Goal: Task Accomplishment & Management: Manage account settings

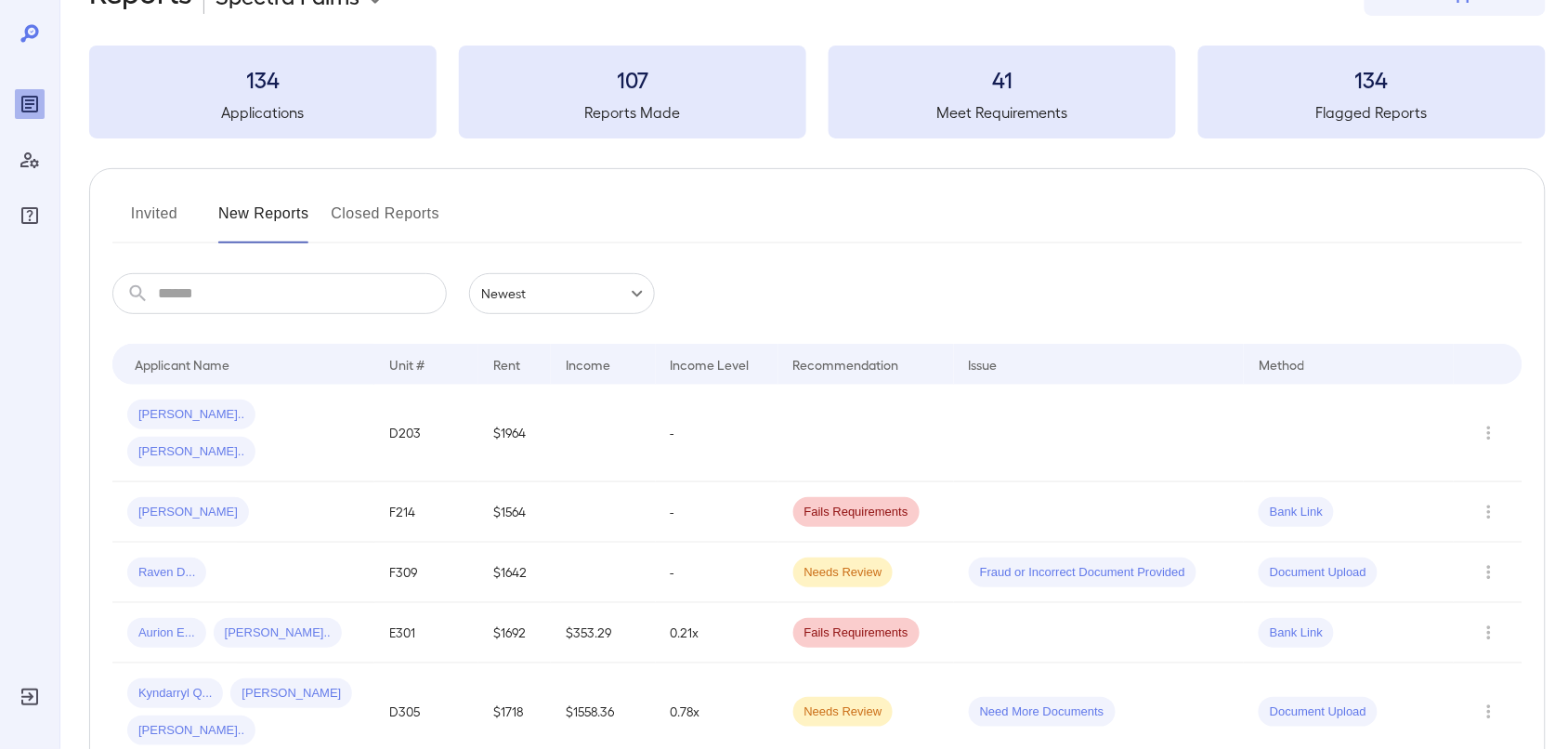
scroll to position [116, 0]
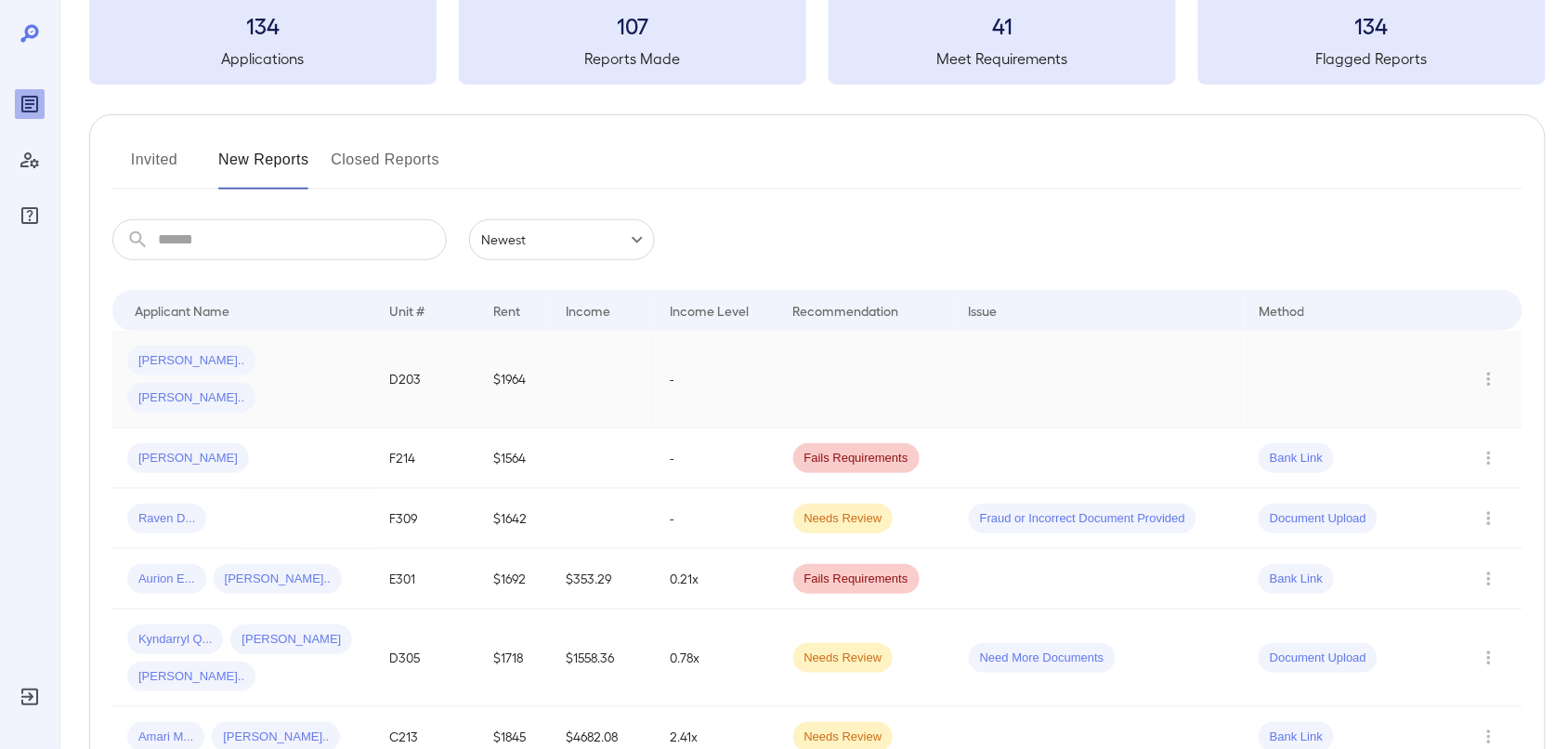
click at [1092, 356] on td at bounding box center [1098, 379] width 290 height 98
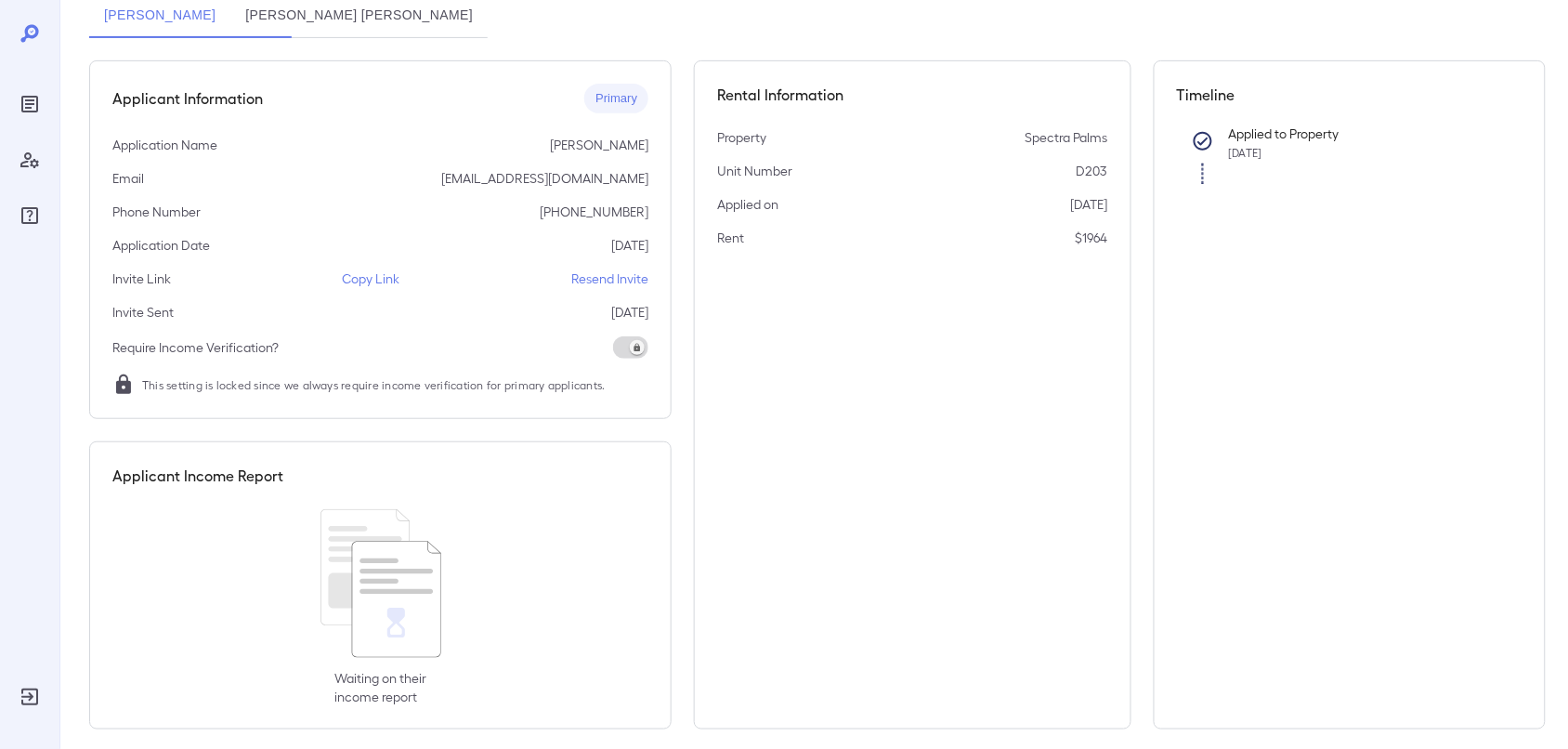
scroll to position [191, 0]
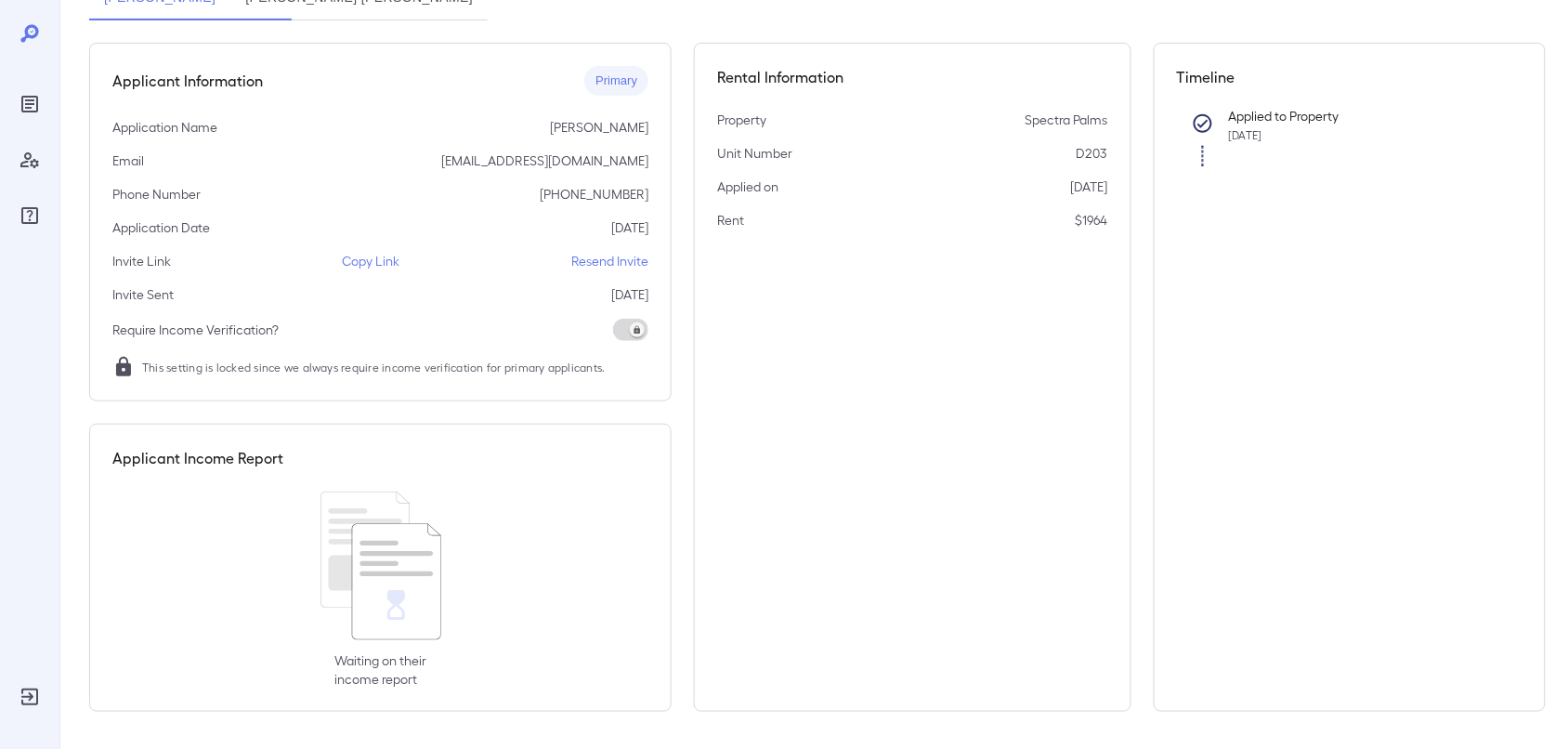
click at [600, 256] on p "Resend Invite" at bounding box center [609, 261] width 77 height 19
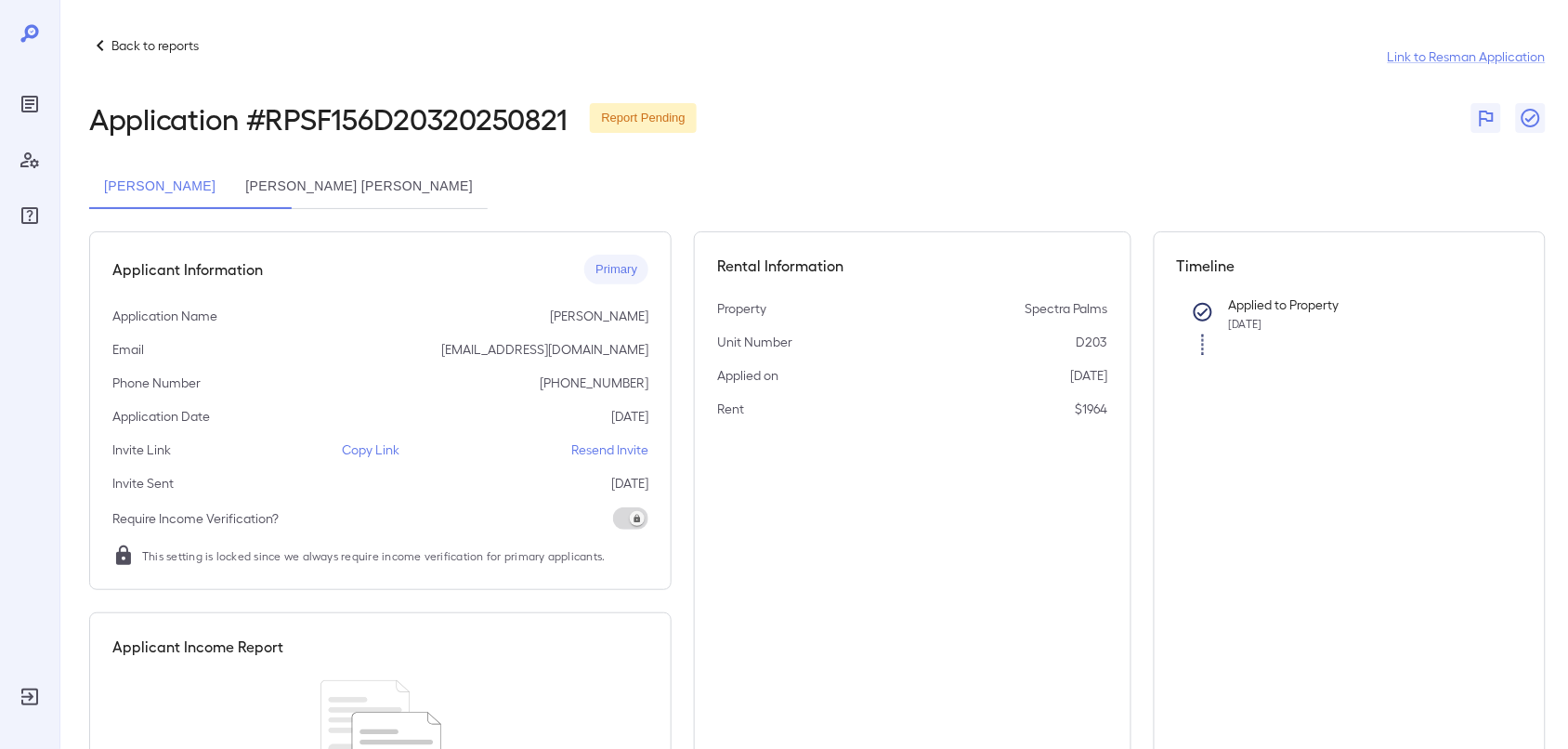
scroll to position [0, 0]
click at [384, 181] on button "[PERSON_NAME] [PERSON_NAME]" at bounding box center [359, 189] width 257 height 45
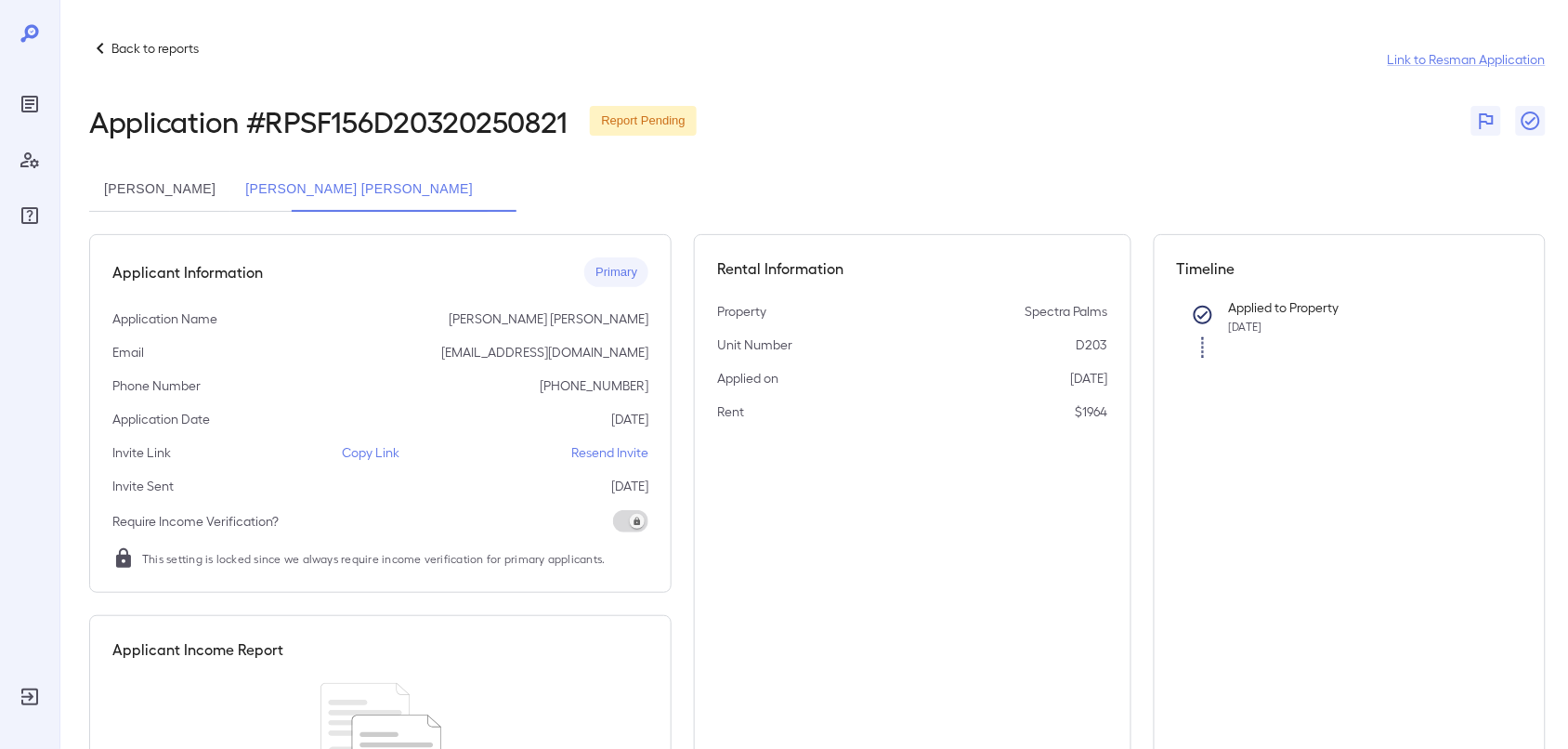
click at [615, 454] on p "Resend Invite" at bounding box center [609, 453] width 77 height 19
click at [105, 45] on icon at bounding box center [101, 48] width 22 height 22
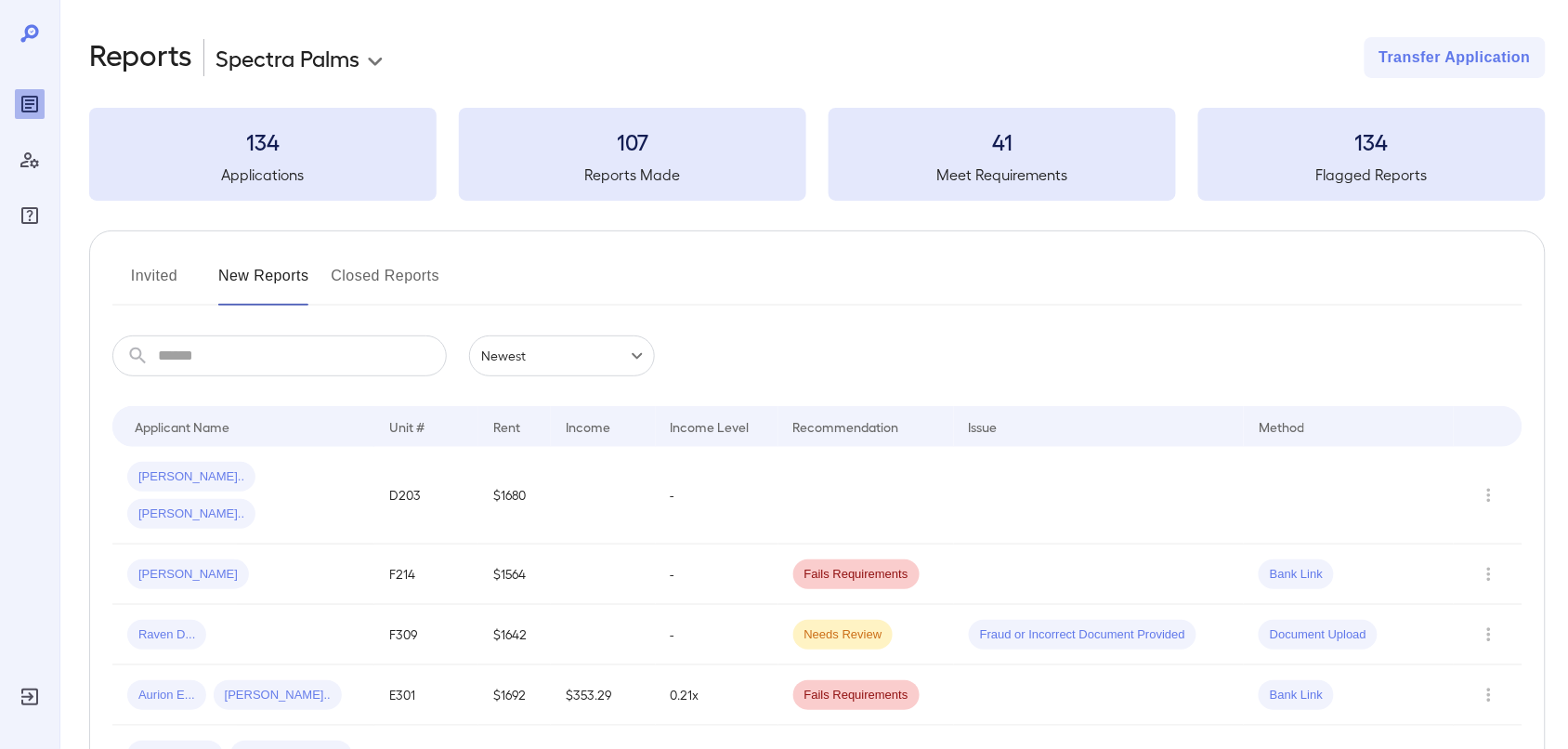
click at [149, 275] on button "Invited" at bounding box center [155, 283] width 84 height 45
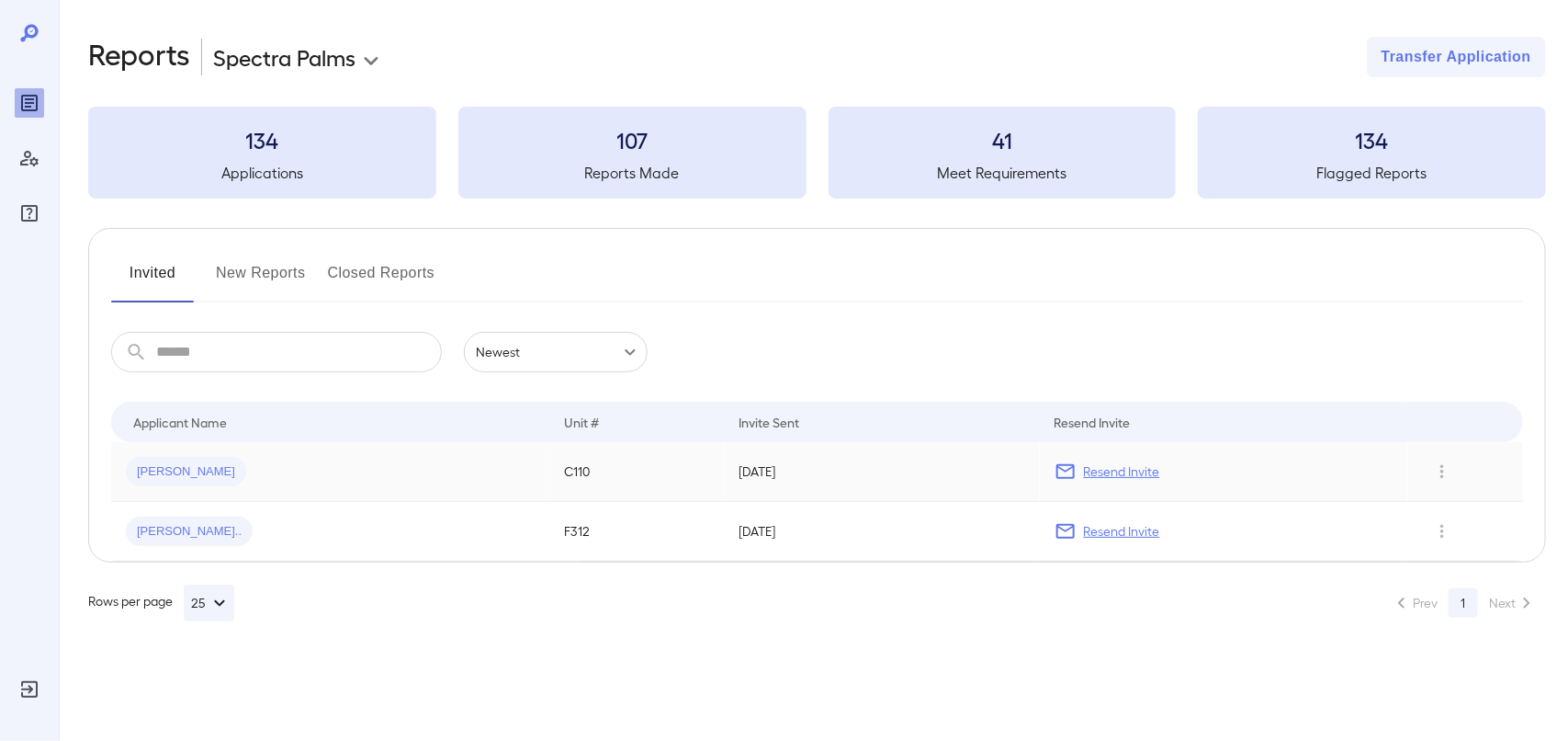
click at [1090, 466] on p "Resend Invite" at bounding box center [1122, 472] width 76 height 18
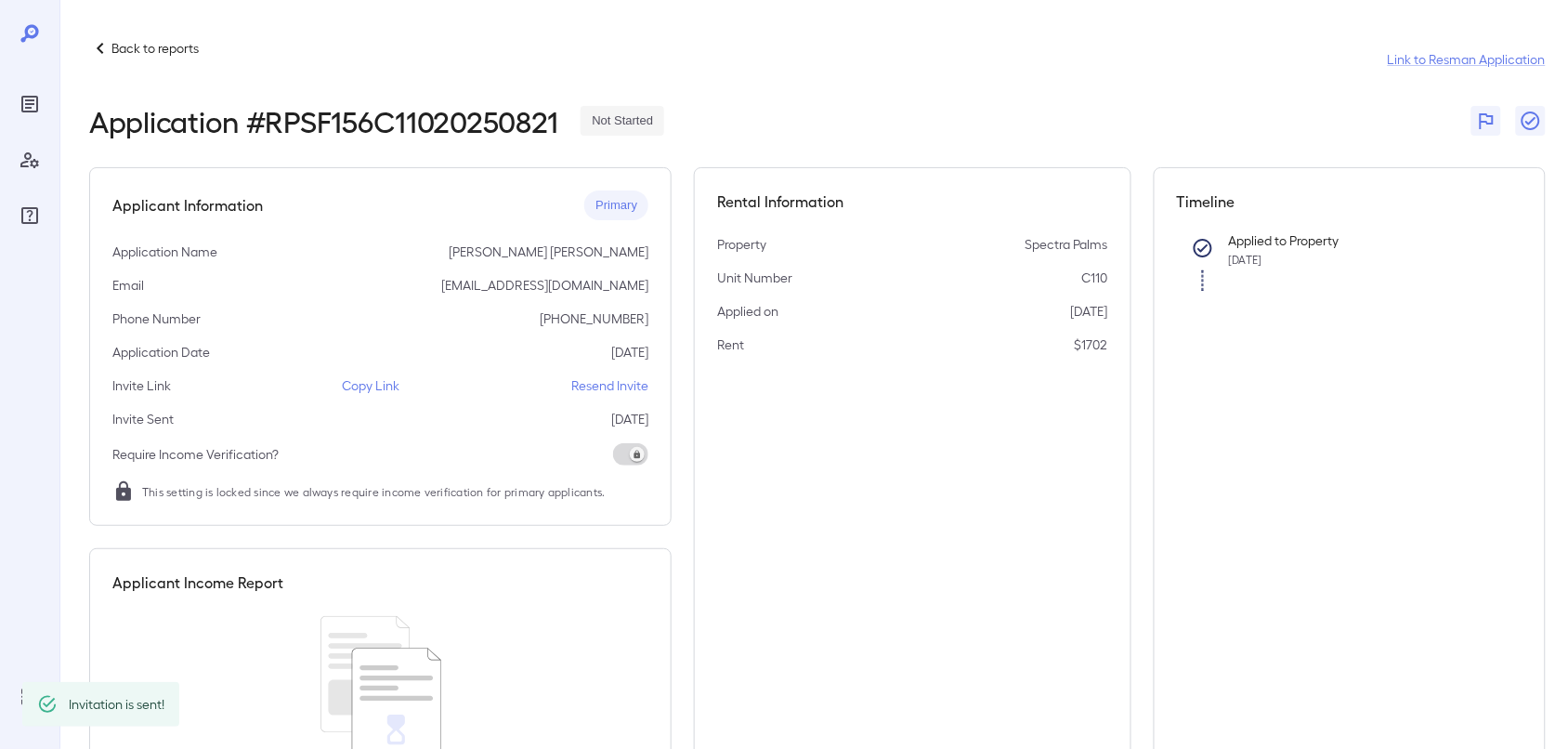
click at [121, 47] on p "Back to reports" at bounding box center [156, 48] width 88 height 19
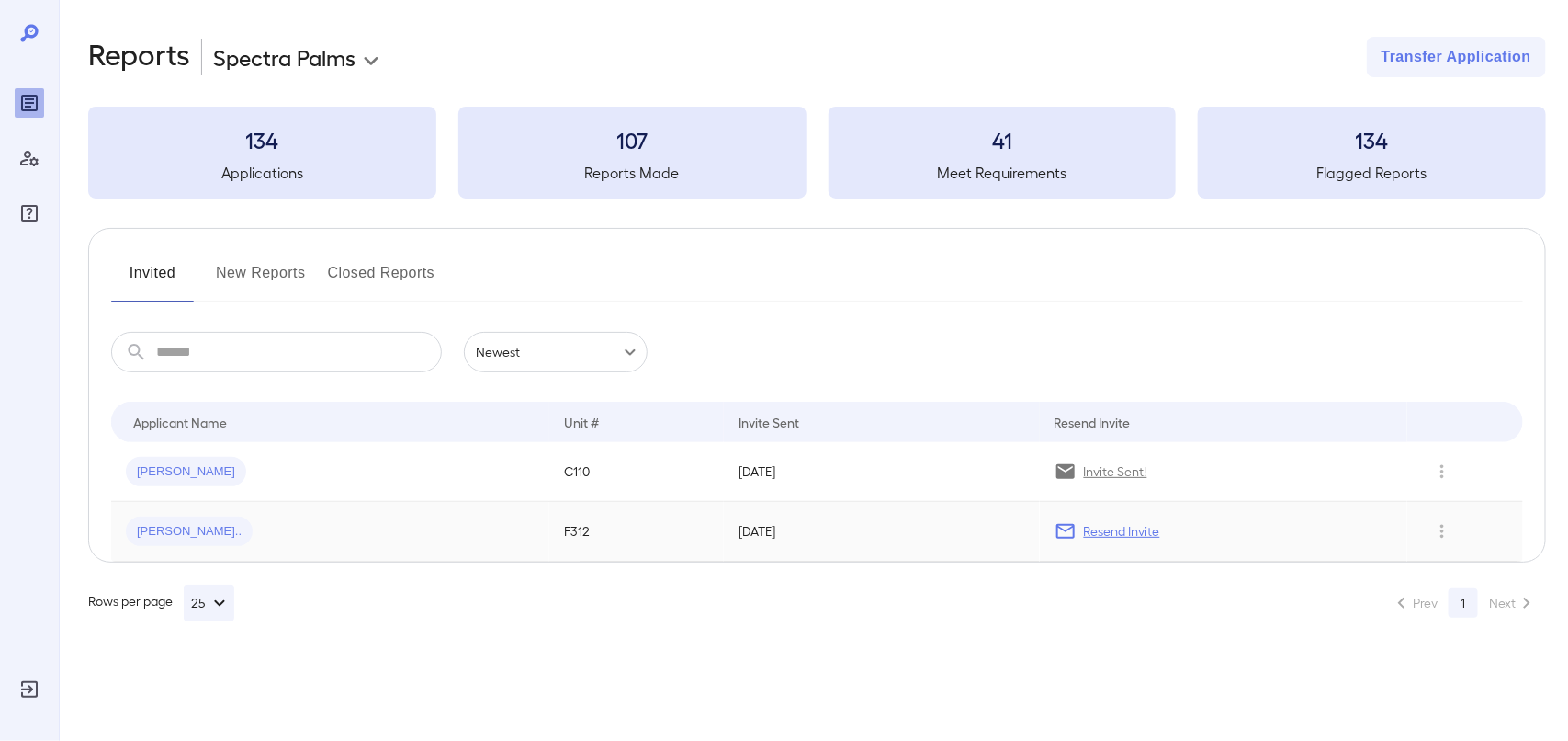
click at [1129, 531] on p "Resend Invite" at bounding box center [1122, 531] width 76 height 18
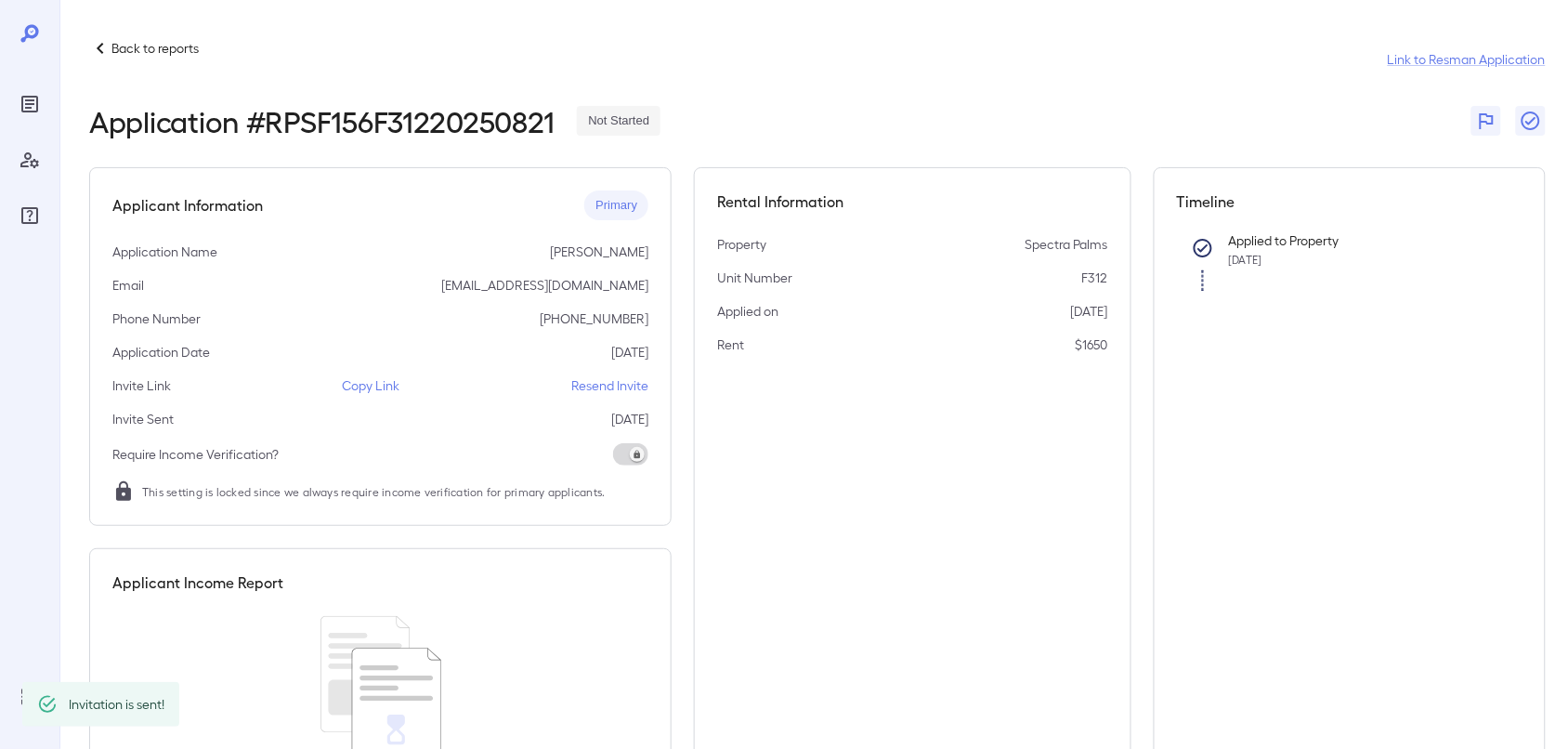
click at [109, 38] on icon at bounding box center [101, 48] width 22 height 22
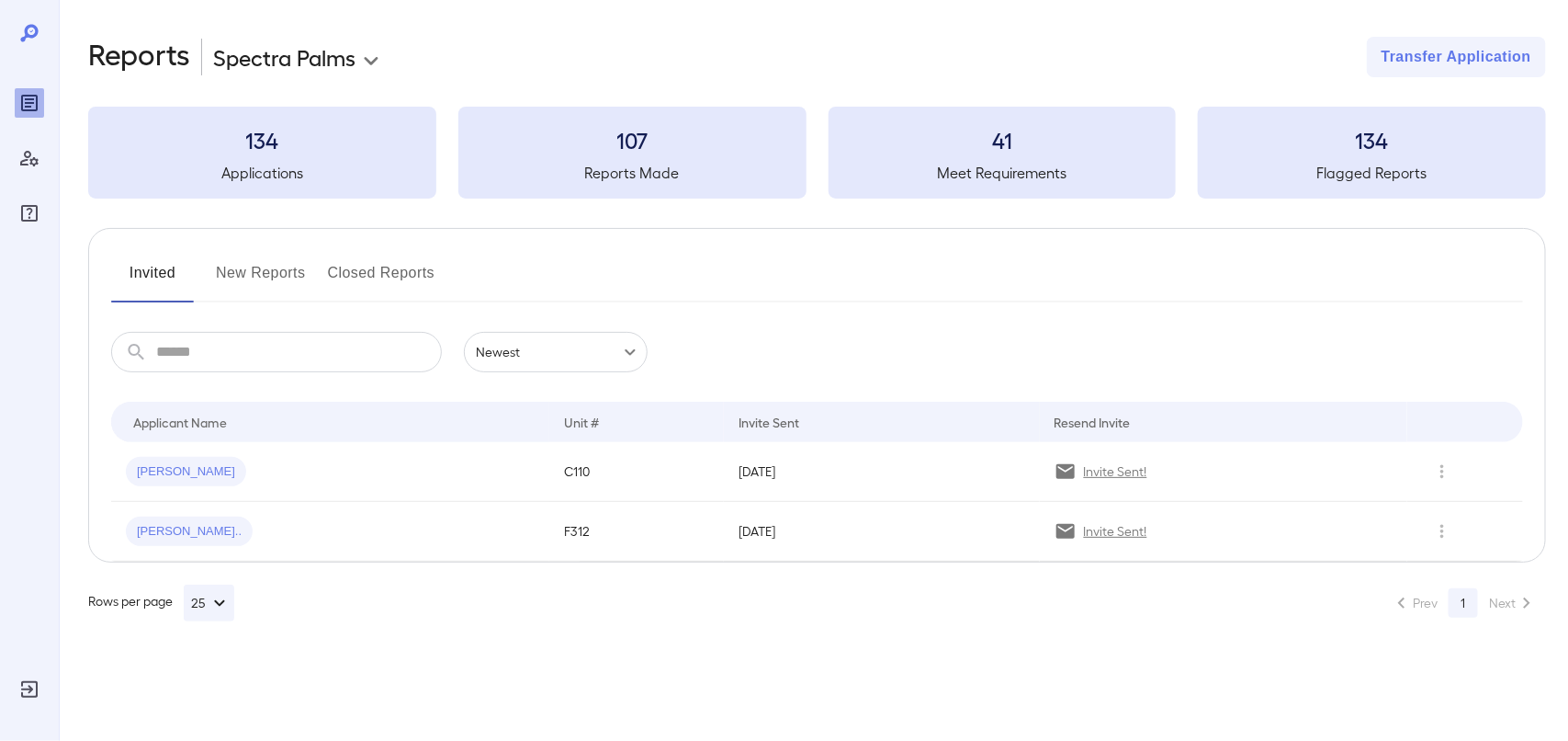
click at [245, 271] on button "New Reports" at bounding box center [261, 280] width 90 height 44
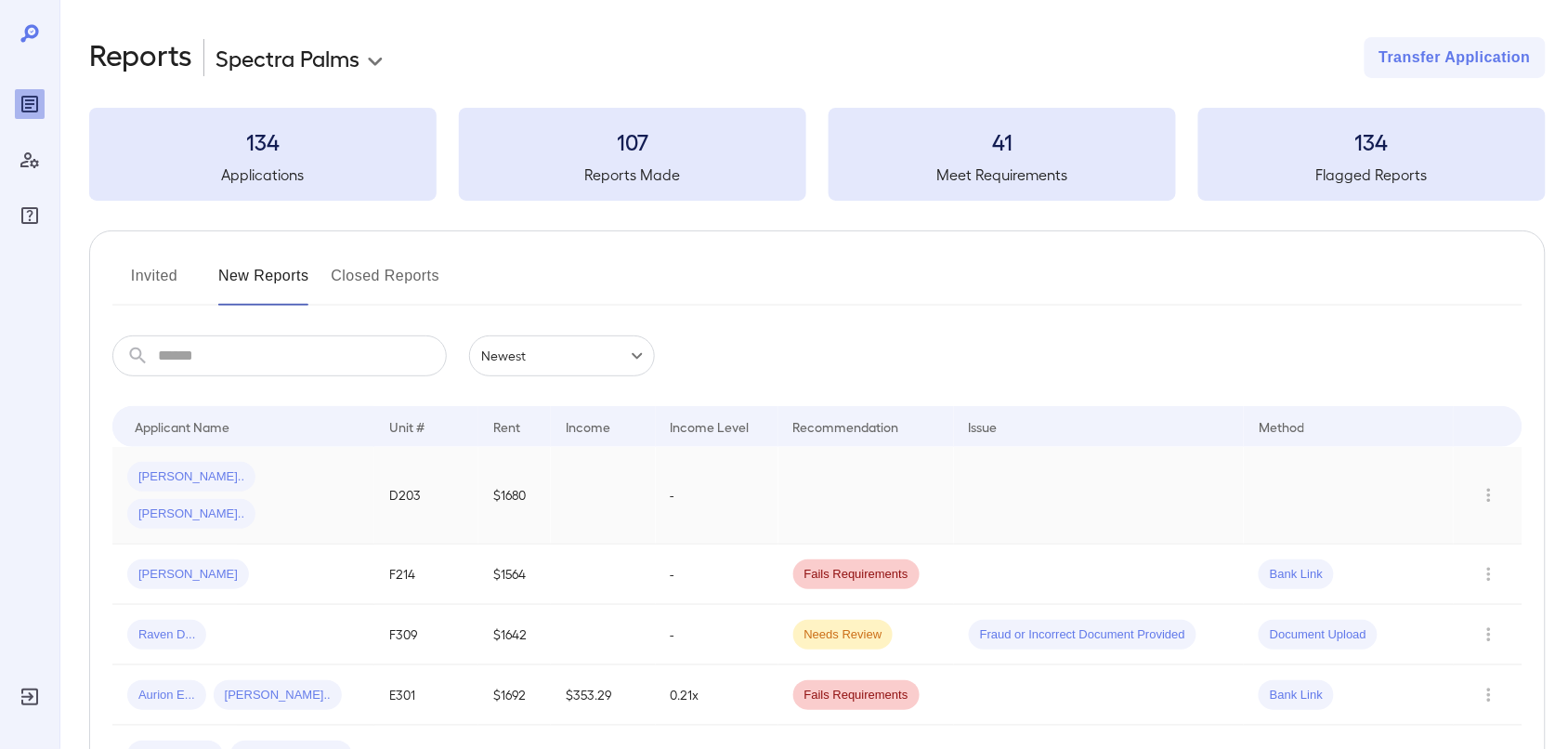
click at [634, 486] on td at bounding box center [603, 496] width 105 height 98
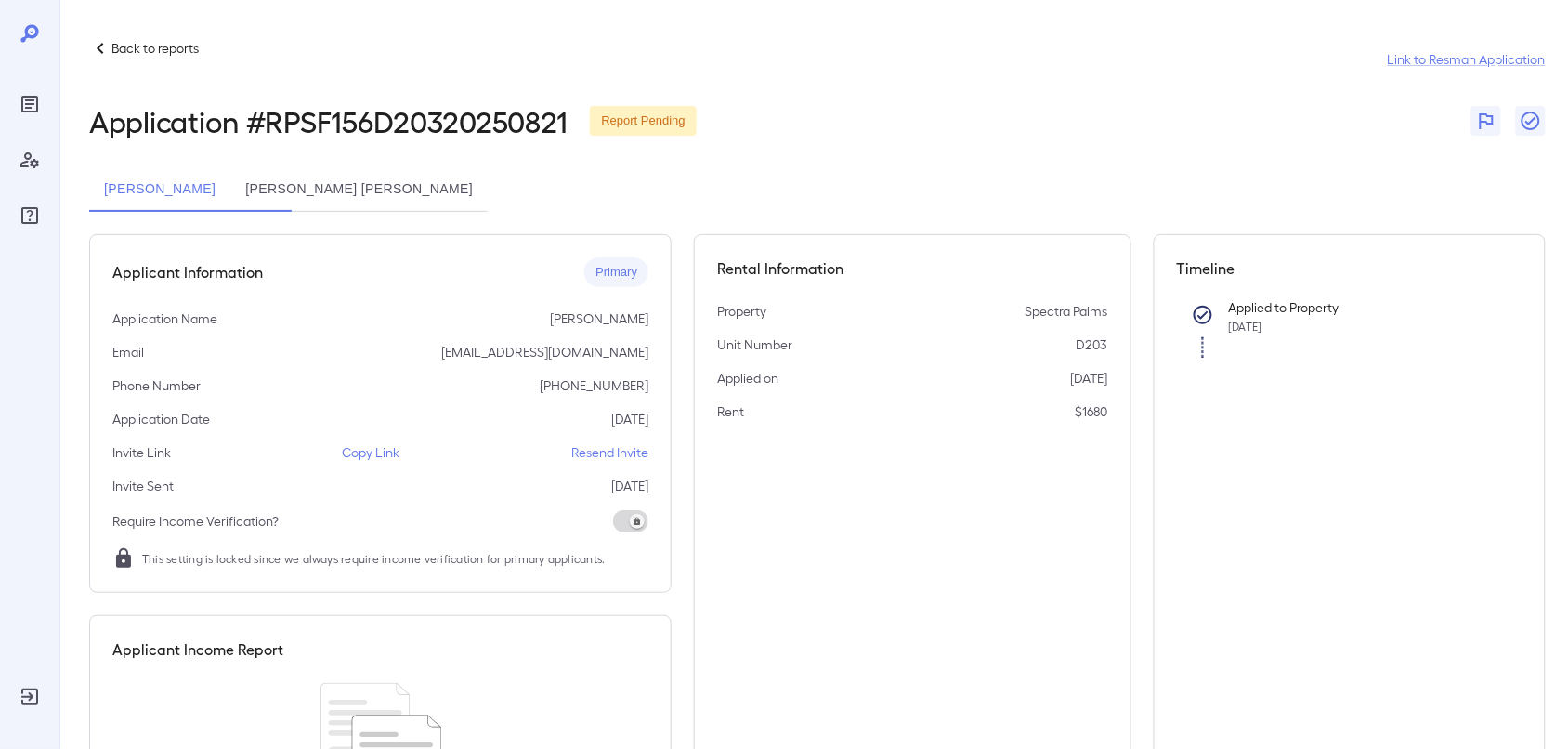
click at [382, 452] on p "Copy Link" at bounding box center [372, 453] width 58 height 19
click at [113, 48] on p "Back to reports" at bounding box center [156, 48] width 88 height 19
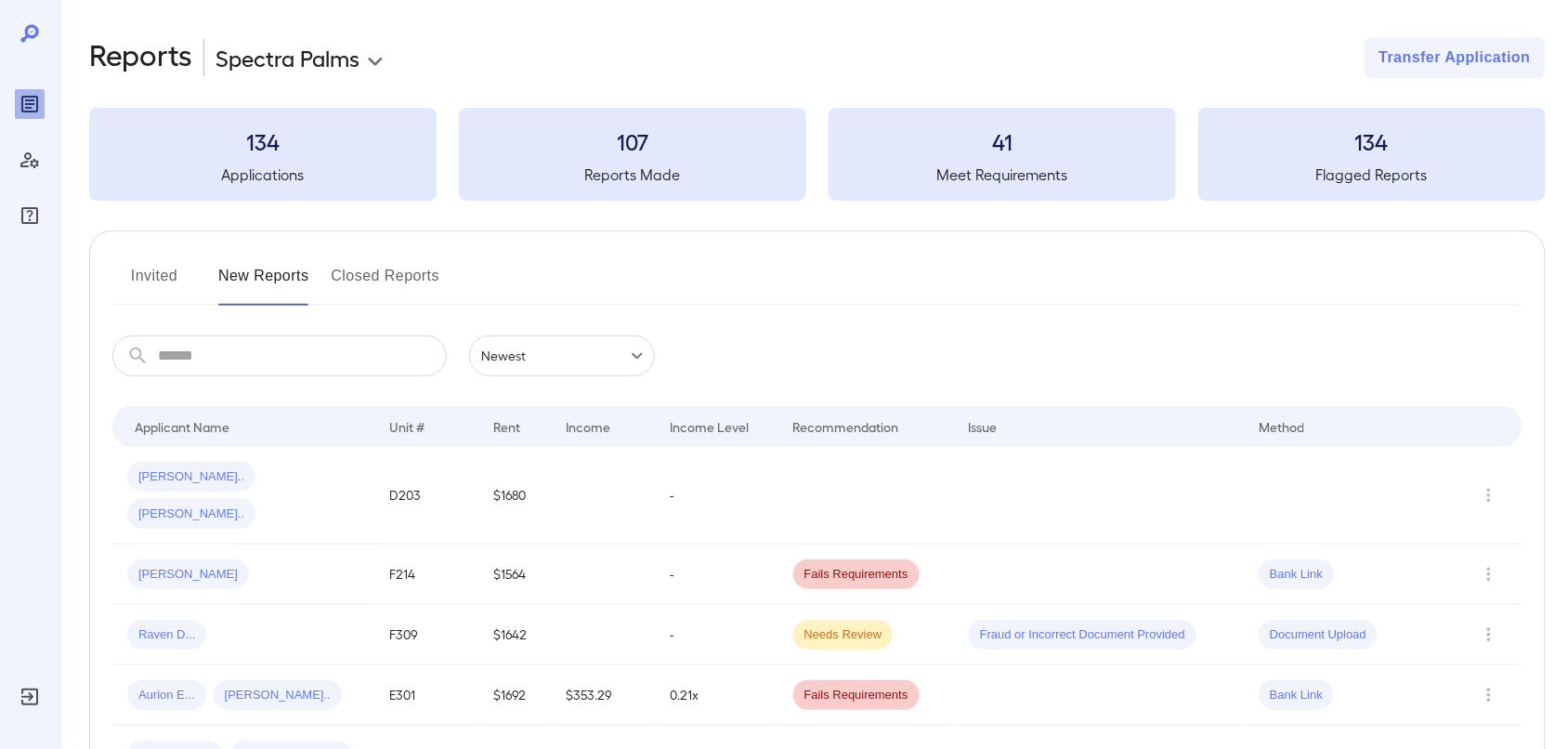
click at [173, 479] on span "[PERSON_NAME].." at bounding box center [192, 477] width 129 height 18
